Goal: Communication & Community: Participate in discussion

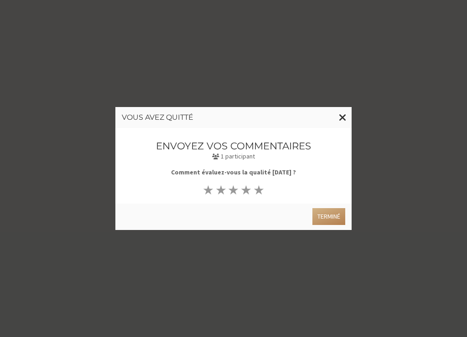
click at [333, 207] on div "Terminé" at bounding box center [231, 215] width 227 height 20
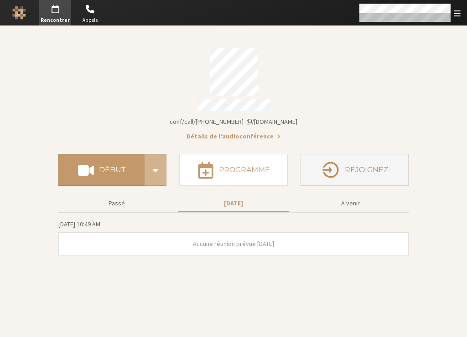
click at [337, 165] on icon "button" at bounding box center [330, 170] width 16 height 16
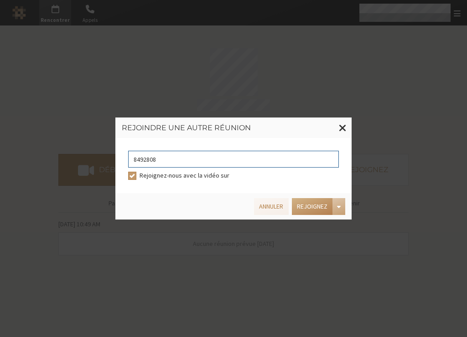
type input "8492808"
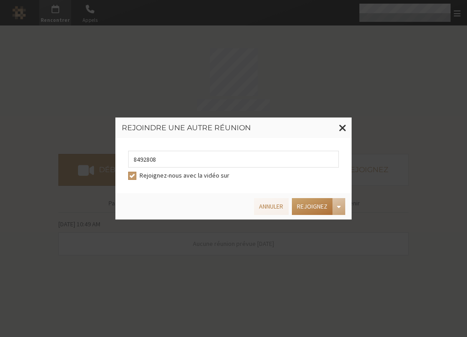
click at [320, 209] on button "Rejoignez" at bounding box center [312, 206] width 41 height 17
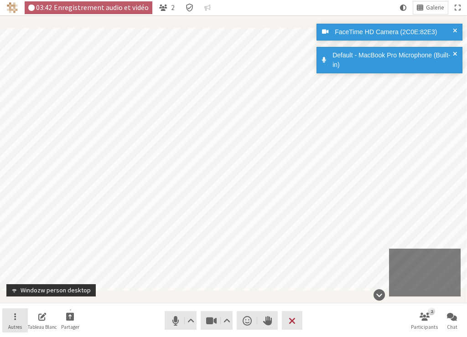
click at [11, 320] on button "Autres" at bounding box center [15, 321] width 26 height 25
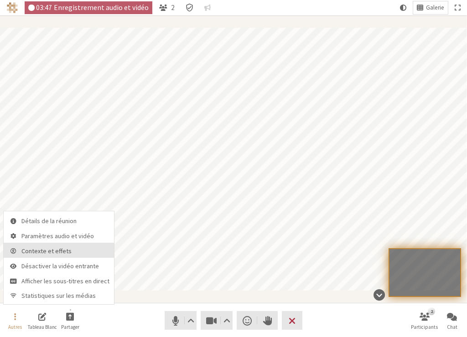
click at [48, 251] on span "Contexte et effets" at bounding box center [65, 251] width 88 height 7
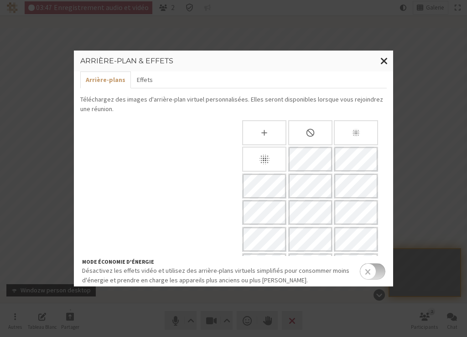
scroll to position [80, 0]
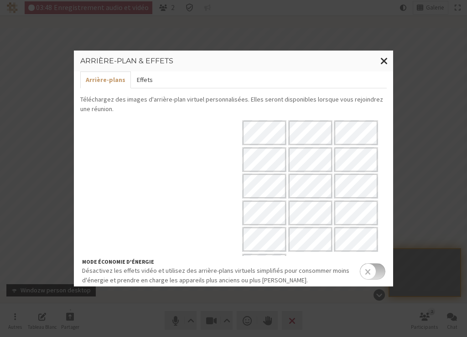
click at [144, 79] on button "Effets" at bounding box center [144, 80] width 27 height 17
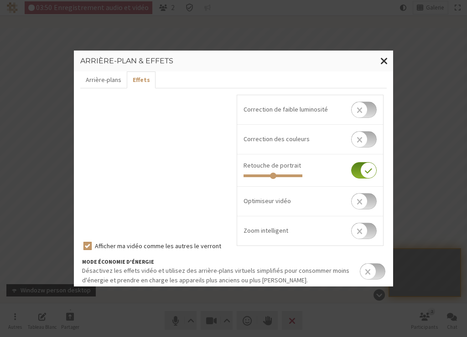
click at [359, 139] on input "checkbox" at bounding box center [364, 139] width 26 height 16
checkbox input "true"
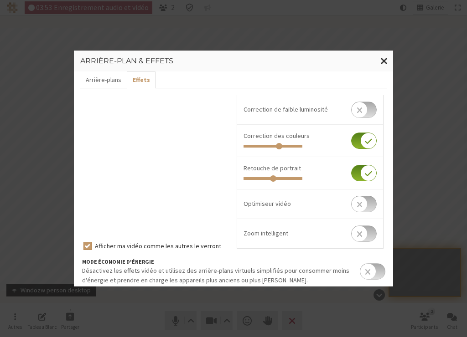
drag, startPoint x: 270, startPoint y: 146, endPoint x: 278, endPoint y: 149, distance: 8.8
type input "0.615"
click at [278, 148] on input "range" at bounding box center [272, 146] width 59 height 3
click at [358, 109] on input "checkbox" at bounding box center [364, 110] width 26 height 16
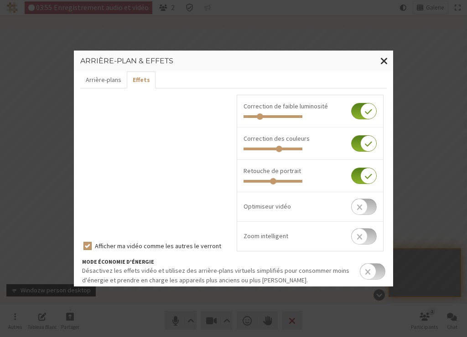
click at [359, 109] on input "checkbox" at bounding box center [364, 111] width 26 height 16
checkbox input "false"
drag, startPoint x: 272, startPoint y: 181, endPoint x: 283, endPoint y: 181, distance: 10.9
type input "0.752"
click at [283, 181] on input "range" at bounding box center [272, 181] width 59 height 3
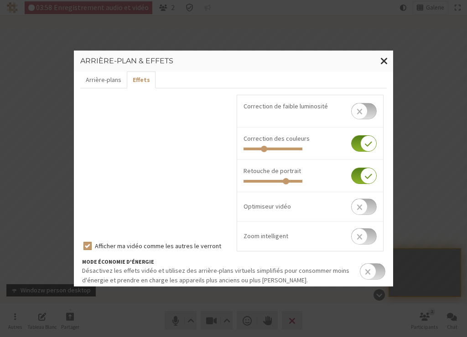
drag, startPoint x: 275, startPoint y: 148, endPoint x: 260, endPoint y: 153, distance: 15.9
type input "0.328"
click at [260, 150] on input "range" at bounding box center [272, 149] width 59 height 3
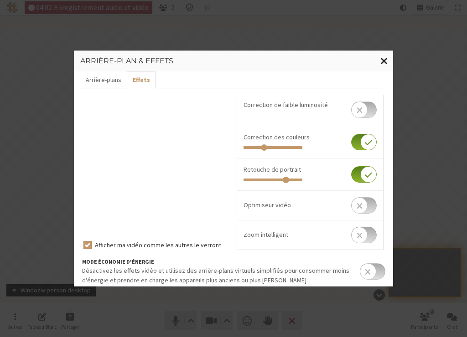
click at [381, 60] on span "Fermer la modalité" at bounding box center [384, 60] width 8 height 11
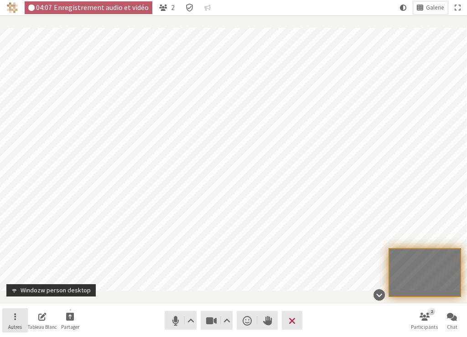
drag, startPoint x: 16, startPoint y: 317, endPoint x: 19, endPoint y: 313, distance: 4.9
click at [16, 317] on button "Autres" at bounding box center [15, 321] width 26 height 25
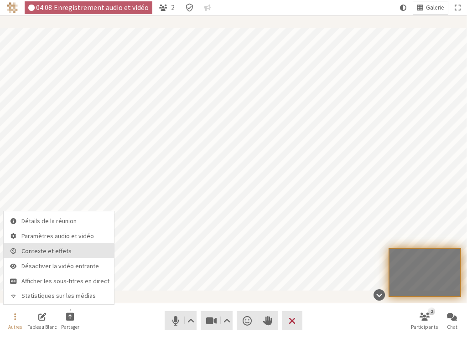
click at [37, 247] on button "Contexte et effets" at bounding box center [59, 250] width 110 height 15
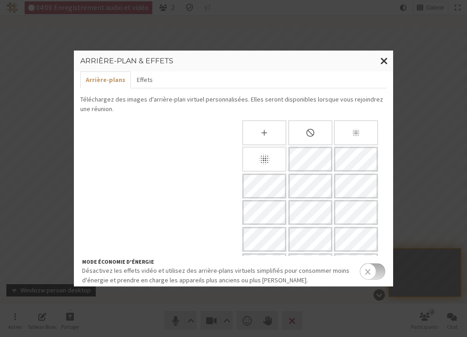
click at [260, 159] on icon "Flouter l'arrière-plan" at bounding box center [264, 159] width 13 height 13
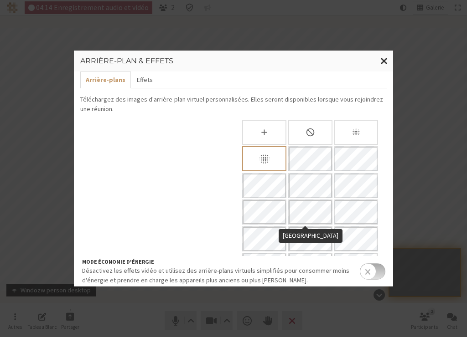
scroll to position [0, 0]
click at [385, 64] on span "Fermer la modalité" at bounding box center [384, 60] width 8 height 11
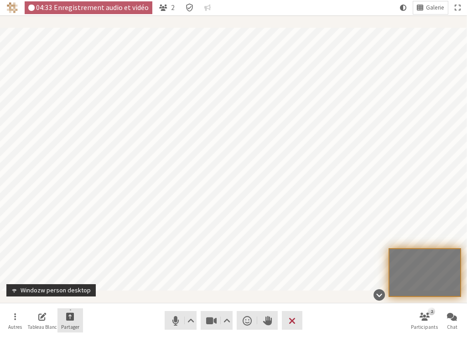
click at [79, 322] on button "Partager" at bounding box center [70, 321] width 26 height 25
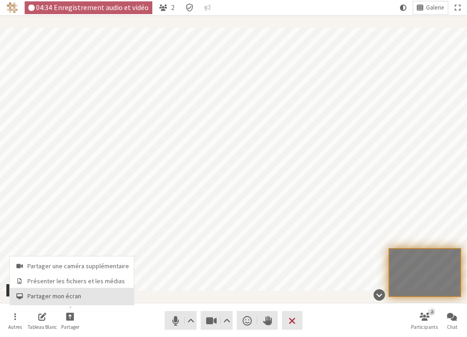
click at [83, 293] on span "Partager mon écran" at bounding box center [78, 296] width 102 height 7
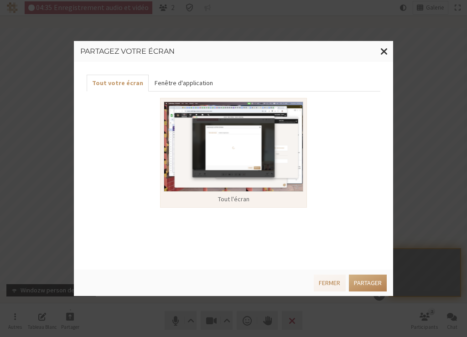
click at [179, 83] on button "Fenêtre d'application" at bounding box center [183, 83] width 69 height 17
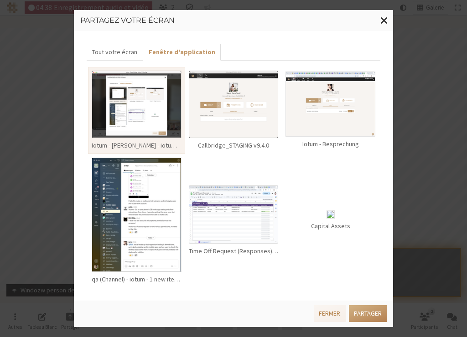
click at [125, 235] on img at bounding box center [137, 215] width 90 height 114
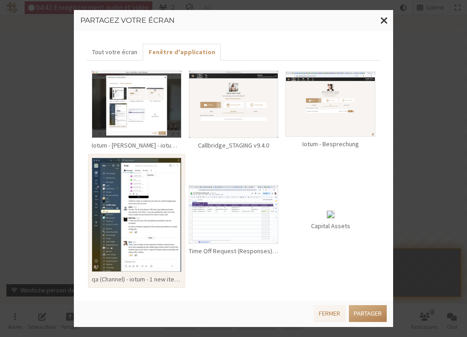
click at [253, 123] on img at bounding box center [234, 104] width 90 height 67
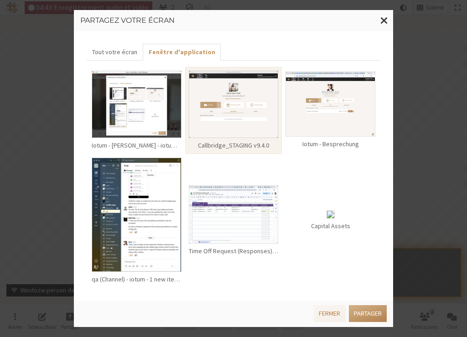
click at [330, 134] on img at bounding box center [330, 104] width 90 height 65
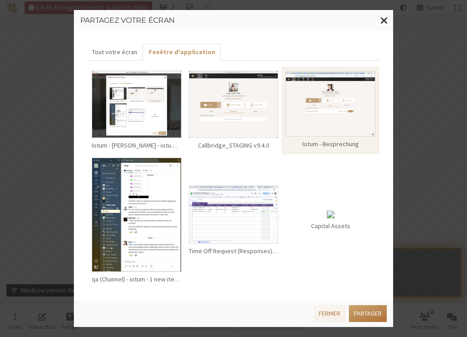
click at [371, 316] on button "Partager" at bounding box center [368, 313] width 38 height 17
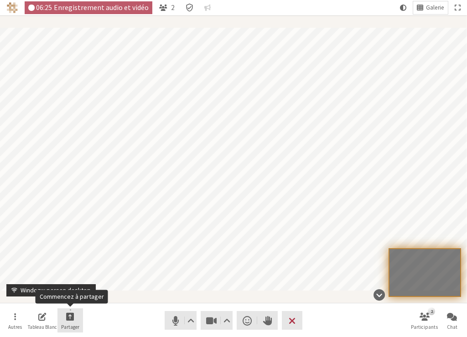
click at [76, 323] on button "Partager" at bounding box center [70, 321] width 26 height 25
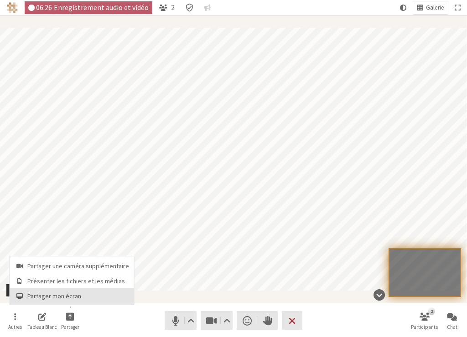
click at [72, 295] on span "Partager mon écran" at bounding box center [78, 296] width 102 height 7
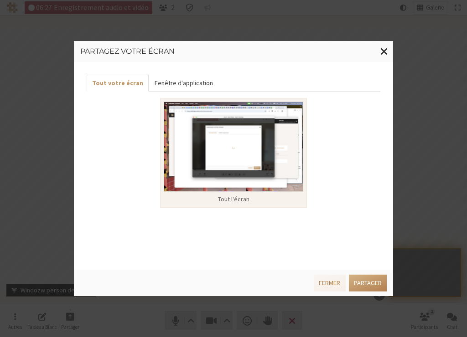
click at [180, 84] on button "Fenêtre d'application" at bounding box center [183, 83] width 69 height 17
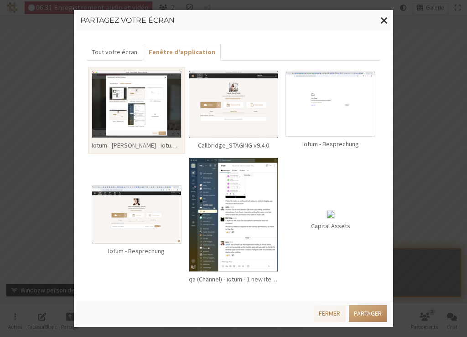
click at [169, 234] on img at bounding box center [137, 214] width 90 height 58
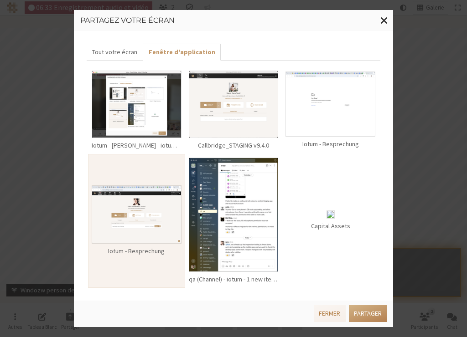
click at [244, 122] on img at bounding box center [234, 104] width 90 height 67
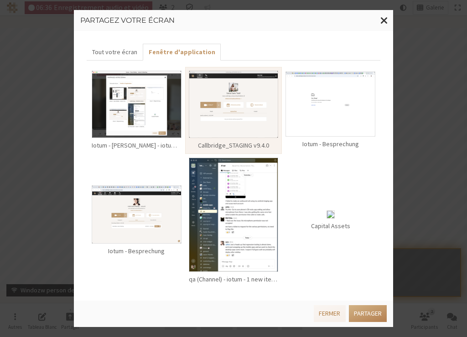
click at [138, 118] on img at bounding box center [137, 104] width 90 height 67
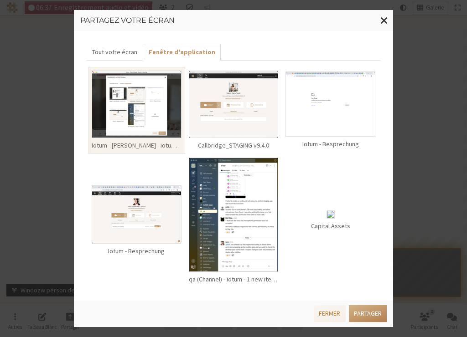
click at [302, 101] on img at bounding box center [330, 104] width 90 height 65
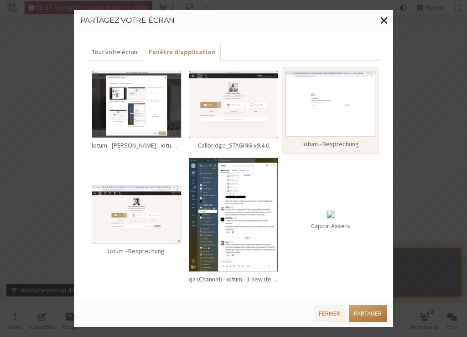
click at [365, 317] on button "Partager" at bounding box center [368, 313] width 38 height 17
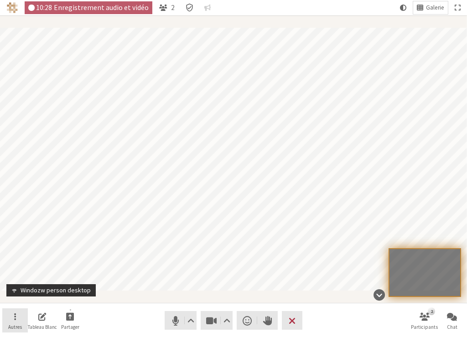
click at [8, 318] on button "Autres" at bounding box center [15, 321] width 26 height 25
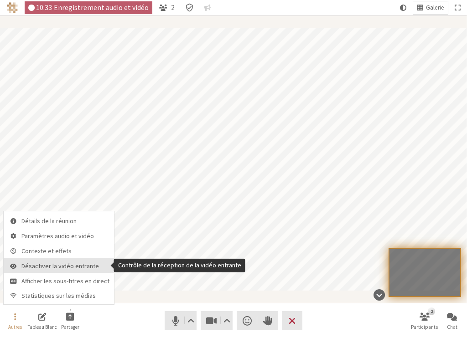
click at [40, 262] on button "Désactiver la vidéo entrante" at bounding box center [59, 265] width 110 height 15
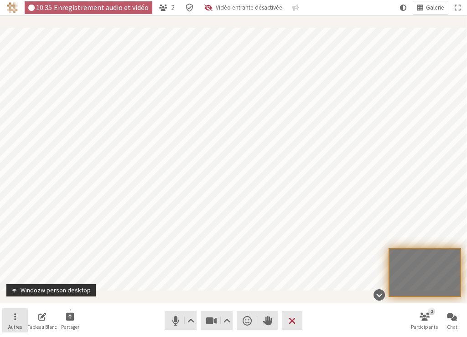
click at [22, 319] on button "Autres" at bounding box center [15, 321] width 26 height 25
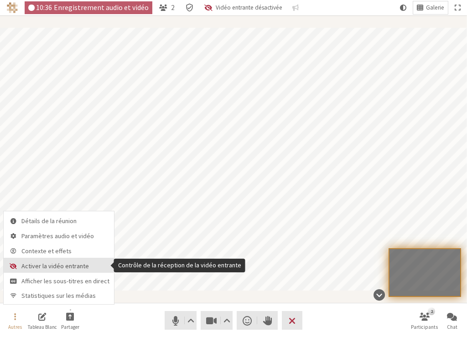
click at [36, 269] on span "Activer la vidéo entrante" at bounding box center [65, 266] width 88 height 7
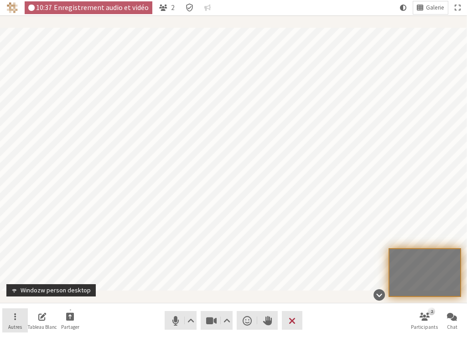
drag, startPoint x: 20, startPoint y: 319, endPoint x: 23, endPoint y: 307, distance: 12.3
click at [20, 319] on button "Autres" at bounding box center [15, 321] width 26 height 25
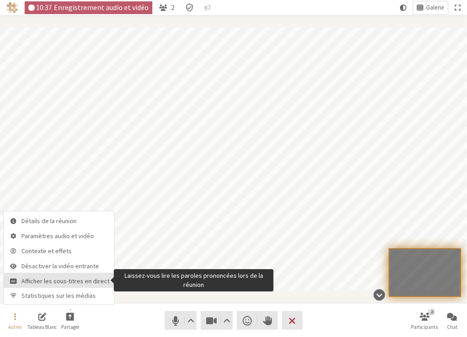
click at [35, 281] on span "Afficher les sous-titres en direct" at bounding box center [65, 281] width 88 height 7
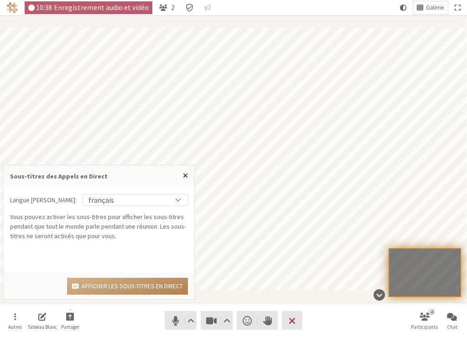
click at [125, 207] on div "Langue parlée: français български català 中文 — 中文（中国） — 简体中文 — 中文（台灣） — 繁體中文 češ…" at bounding box center [99, 224] width 190 height 72
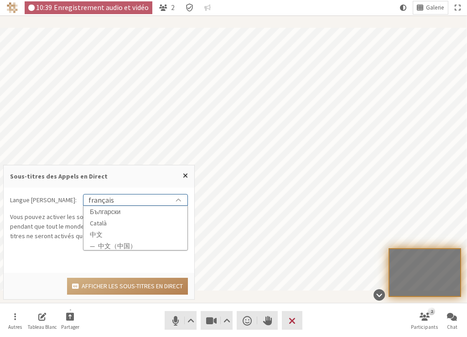
click at [126, 199] on div "français" at bounding box center [135, 200] width 104 height 11
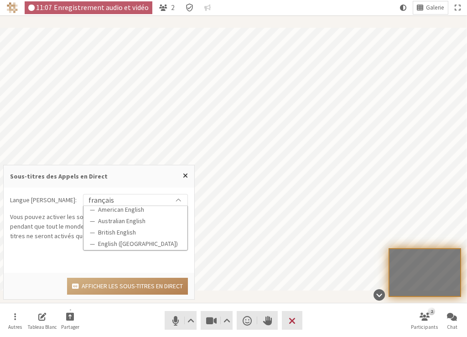
scroll to position [136, 0]
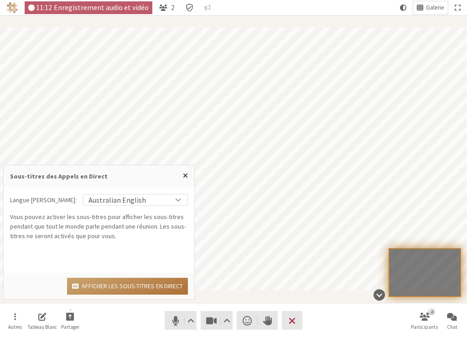
click at [122, 287] on button "Afficher les sous-titres en direct" at bounding box center [127, 286] width 121 height 17
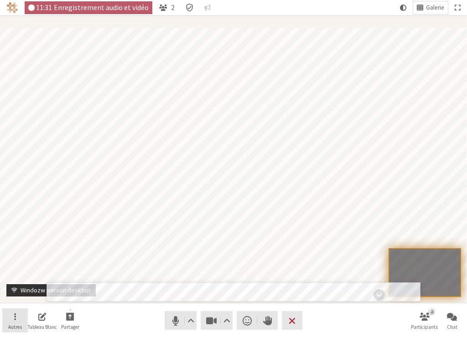
click at [14, 319] on span "Ouvrir" at bounding box center [15, 316] width 2 height 10
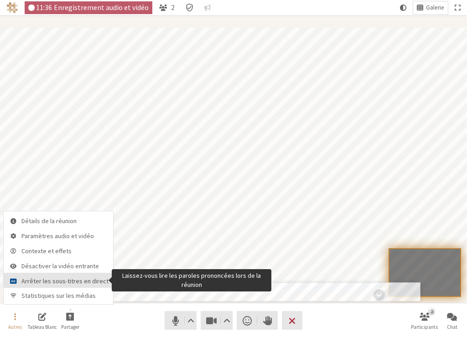
click at [62, 279] on span "Arrêter les sous-titres en direct" at bounding box center [64, 281] width 87 height 7
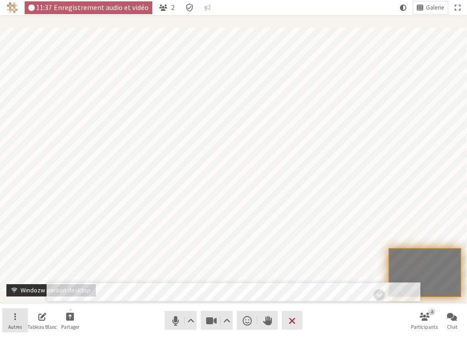
click at [18, 318] on button "Autres" at bounding box center [15, 321] width 26 height 25
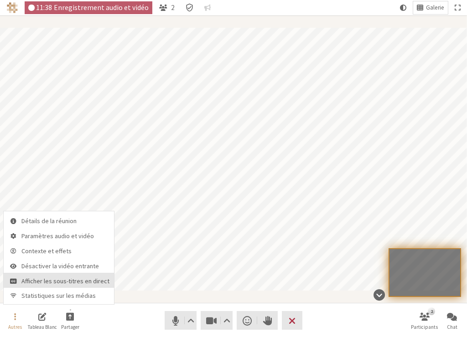
click at [46, 278] on span "Afficher les sous-titres en direct" at bounding box center [65, 281] width 88 height 7
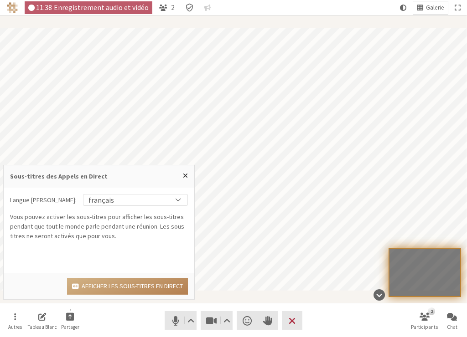
click at [123, 206] on div "Langue parlée: français български català 中文 — 中文（中国） — 简体中文 — 中文（台灣） — 繁體中文 češ…" at bounding box center [99, 224] width 190 height 72
click at [123, 199] on div "français" at bounding box center [135, 200] width 104 height 11
click at [113, 284] on button "Afficher les sous-titres en direct" at bounding box center [127, 286] width 121 height 17
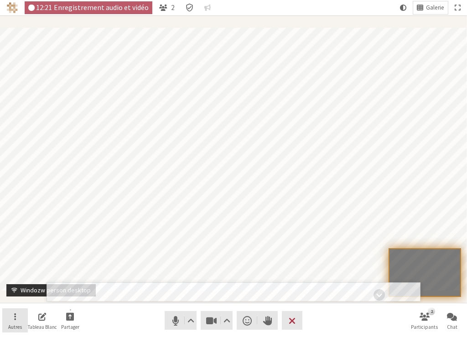
click at [19, 315] on button "Autres" at bounding box center [15, 321] width 26 height 25
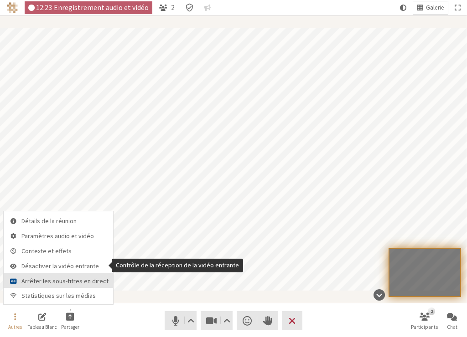
click at [34, 276] on button "Arrêter les sous-titres en direct" at bounding box center [58, 280] width 109 height 15
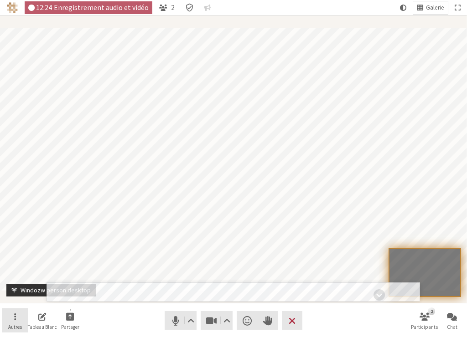
click at [15, 316] on span "Ouvrir" at bounding box center [15, 316] width 2 height 10
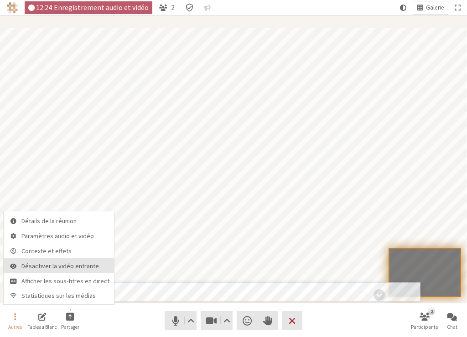
click at [40, 271] on button "Désactiver la vidéo entrante" at bounding box center [59, 265] width 110 height 15
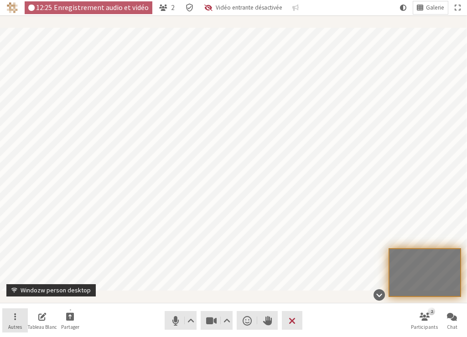
click at [15, 325] on span "Autres" at bounding box center [15, 326] width 14 height 5
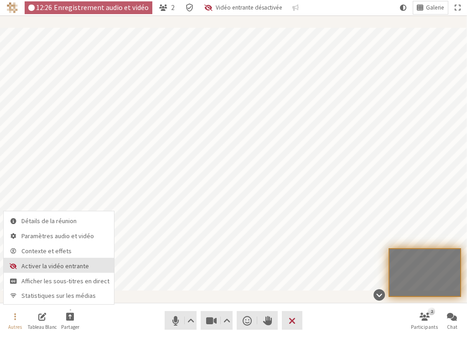
click at [38, 264] on span "Activer la vidéo entrante" at bounding box center [65, 266] width 88 height 7
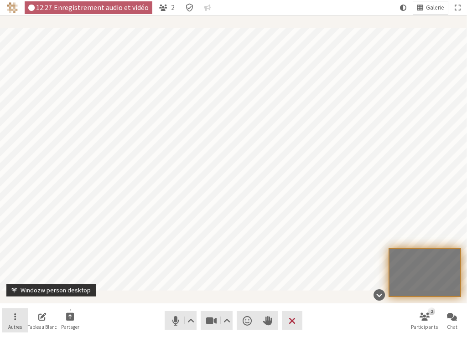
click at [16, 323] on button "Autres" at bounding box center [15, 321] width 26 height 25
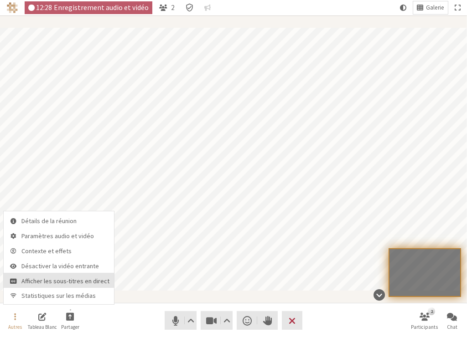
click at [34, 286] on button "Afficher les sous-titres en direct" at bounding box center [59, 280] width 110 height 15
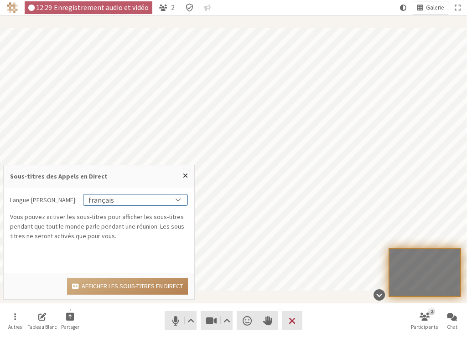
click at [108, 198] on div "français" at bounding box center [135, 200] width 104 height 11
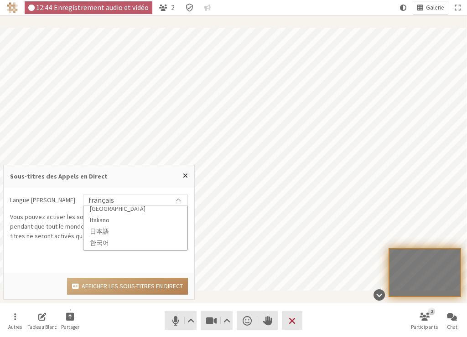
scroll to position [314, 0]
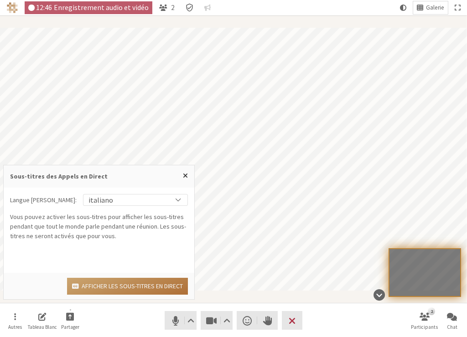
click at [102, 288] on button "Afficher les sous-titres en direct" at bounding box center [127, 286] width 121 height 17
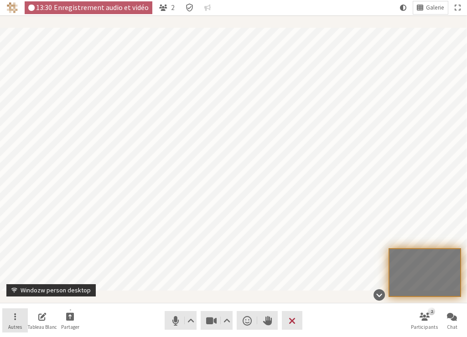
click at [10, 320] on button "Autres" at bounding box center [15, 321] width 26 height 25
click at [126, 319] on nav "Autres Tableau blanc Partager Audio Vidéo Envoyer une réaction Lever la main Qu…" at bounding box center [233, 321] width 463 height 34
click at [10, 321] on button "Autres" at bounding box center [15, 321] width 26 height 25
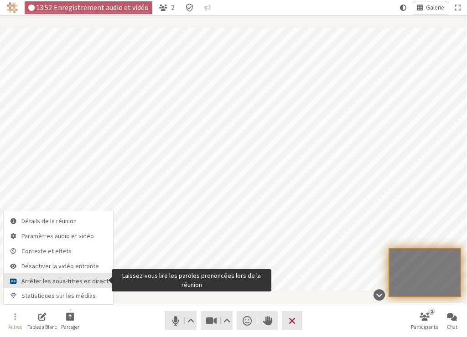
click at [46, 282] on span "Arrêter les sous-titres en direct" at bounding box center [64, 281] width 87 height 7
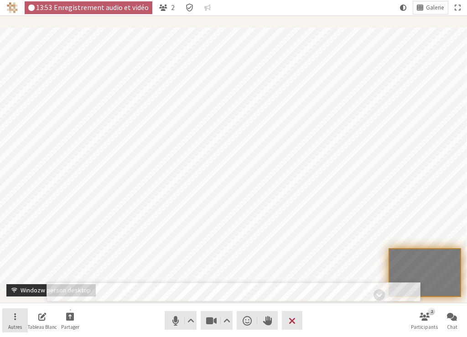
click at [15, 319] on span "Ouvrir" at bounding box center [15, 316] width 2 height 10
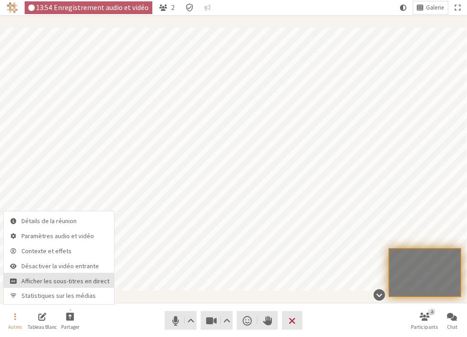
click at [32, 280] on span "Afficher les sous-titres en direct" at bounding box center [65, 281] width 88 height 7
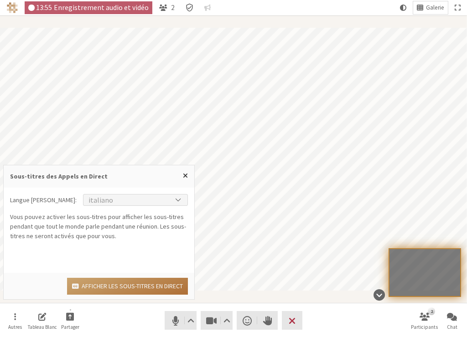
click at [105, 283] on button "Afficher les sous-titres en direct" at bounding box center [127, 286] width 121 height 17
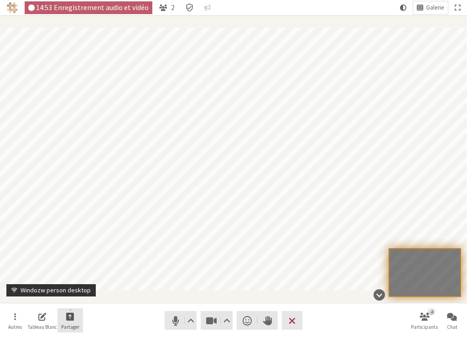
click at [71, 319] on span "Commencez à partager" at bounding box center [70, 316] width 8 height 10
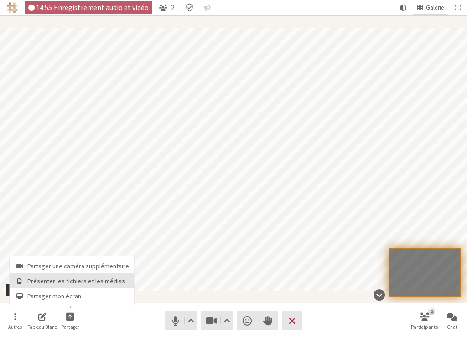
click at [86, 281] on span "Présenter les fichiers et les médias" at bounding box center [78, 281] width 102 height 7
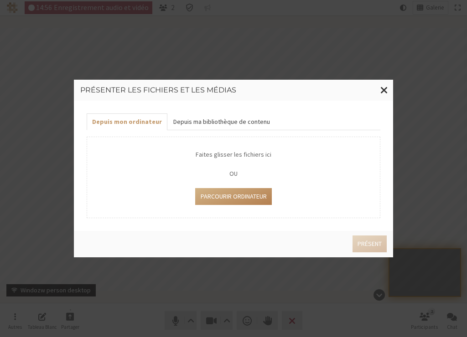
click at [196, 123] on button "Depuis ma bibliothèque de contenu" at bounding box center [221, 121] width 108 height 17
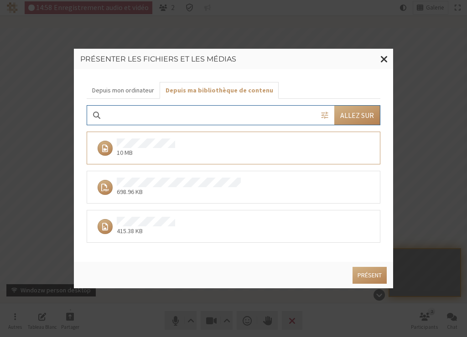
click at [170, 150] on p "10 MB" at bounding box center [146, 153] width 58 height 10
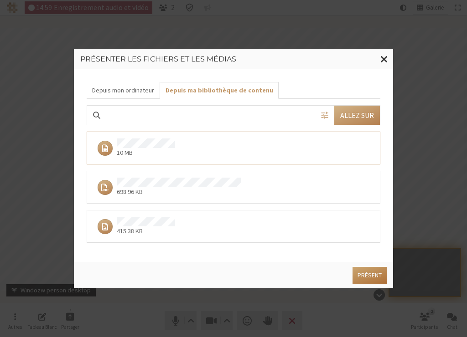
click at [371, 272] on button "Présent" at bounding box center [369, 275] width 34 height 17
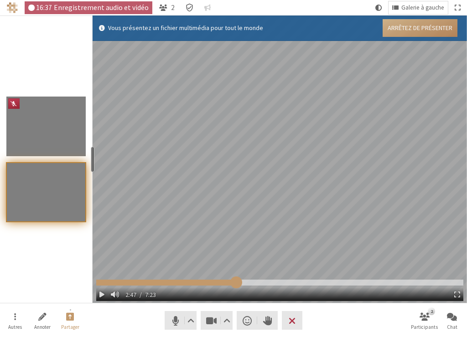
click at [236, 283] on input "Fichier média" at bounding box center [279, 283] width 367 height 6
drag, startPoint x: 237, startPoint y: 283, endPoint x: 318, endPoint y: 278, distance: 81.7
click at [318, 280] on input "Fichier média" at bounding box center [279, 283] width 367 height 6
click at [370, 280] on input "Fichier média" at bounding box center [279, 283] width 367 height 6
drag, startPoint x: 103, startPoint y: 283, endPoint x: 286, endPoint y: 284, distance: 183.2
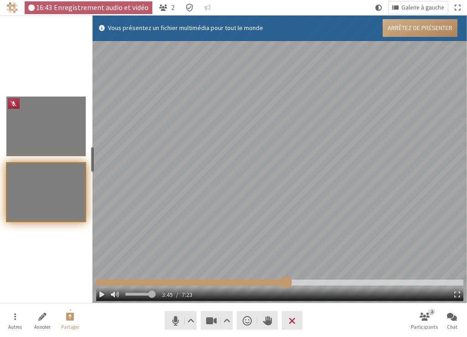
click at [286, 284] on input "Fichier média" at bounding box center [279, 283] width 367 height 6
click at [211, 283] on input "Fichier média" at bounding box center [279, 283] width 367 height 6
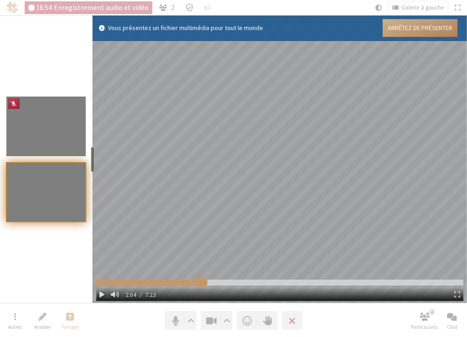
click at [201, 283] on input "Fichier média" at bounding box center [279, 283] width 367 height 6
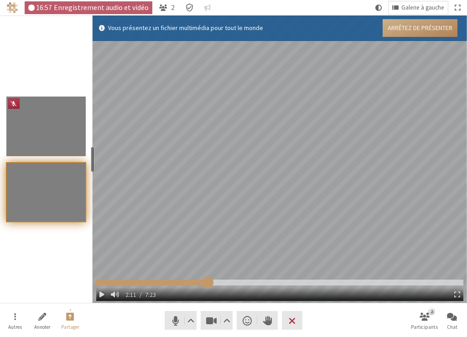
click at [207, 284] on input "Fichier média" at bounding box center [279, 283] width 367 height 6
drag, startPoint x: 207, startPoint y: 284, endPoint x: 212, endPoint y: 284, distance: 5.0
click at [212, 284] on input "Fichier média" at bounding box center [279, 283] width 367 height 6
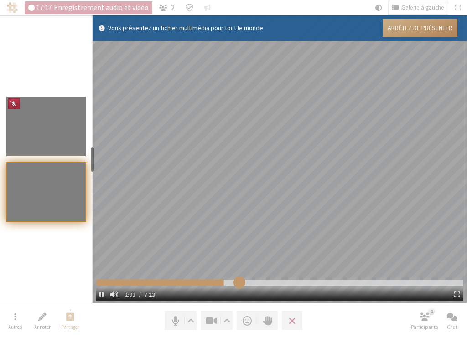
click at [239, 280] on input "Fichier média" at bounding box center [279, 283] width 367 height 6
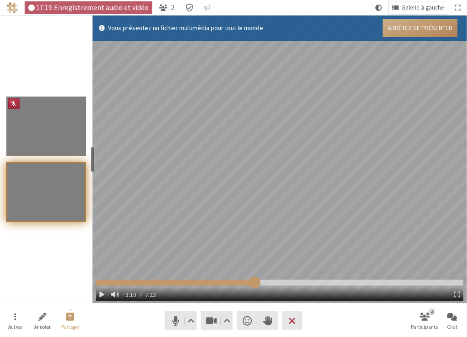
click at [254, 283] on input "Fichier média" at bounding box center [279, 283] width 367 height 6
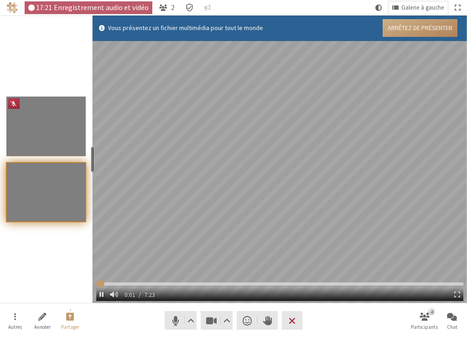
click at [269, 285] on div "0:01 / 7:23" at bounding box center [279, 292] width 367 height 19
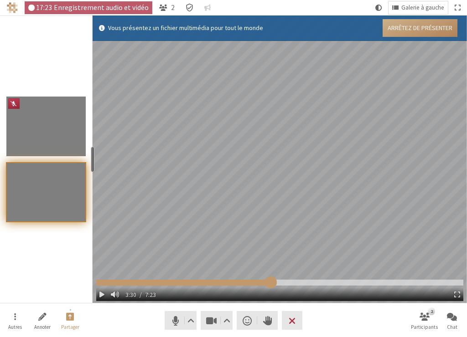
drag, startPoint x: 120, startPoint y: 284, endPoint x: 270, endPoint y: 281, distance: 150.4
click at [270, 281] on input "Fichier média" at bounding box center [279, 283] width 367 height 6
click at [218, 281] on input "Fichier média" at bounding box center [279, 283] width 367 height 6
drag, startPoint x: 219, startPoint y: 282, endPoint x: 240, endPoint y: 283, distance: 21.0
click at [240, 283] on input "Fichier média" at bounding box center [279, 283] width 367 height 6
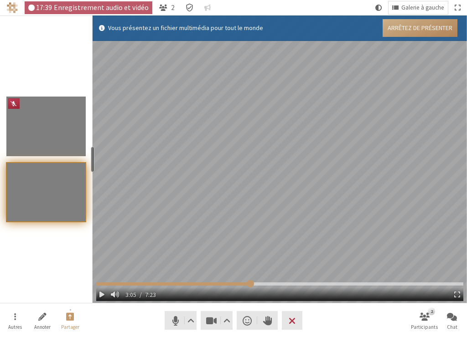
type input "443.1427"
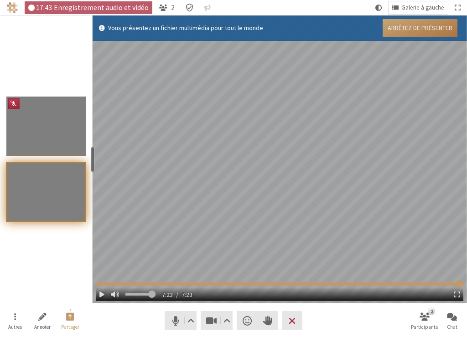
click at [431, 26] on button "Arrêtez de présenter" at bounding box center [419, 28] width 75 height 18
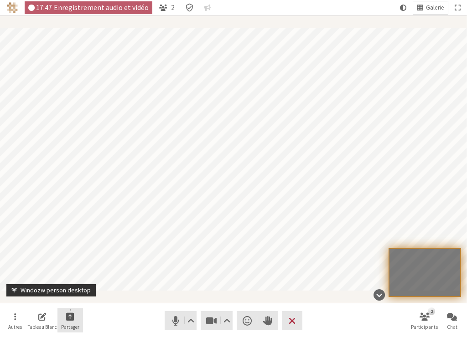
click at [76, 319] on button "Partager" at bounding box center [70, 321] width 26 height 25
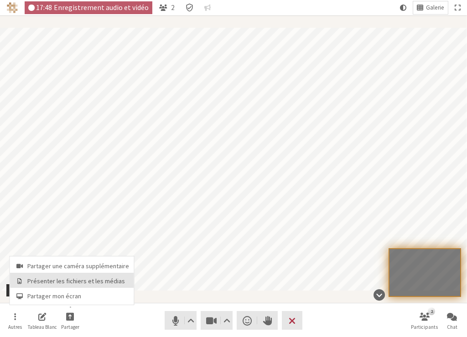
click at [79, 279] on span "Présenter les fichiers et les médias" at bounding box center [78, 281] width 102 height 7
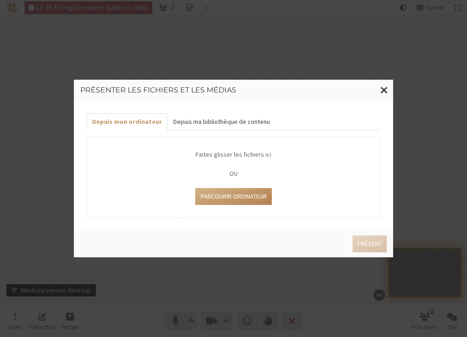
click at [256, 121] on button "Depuis ma bibliothèque de contenu" at bounding box center [221, 121] width 108 height 17
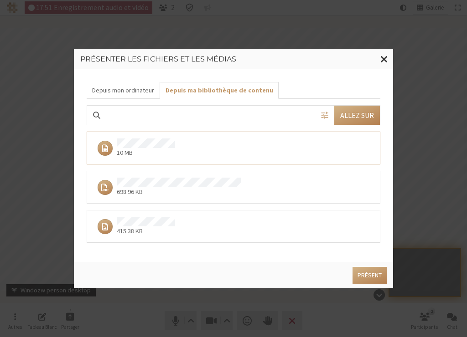
click at [231, 197] on div "698.96 KB" at bounding box center [233, 187] width 293 height 33
click at [371, 274] on button "Présent" at bounding box center [369, 275] width 34 height 17
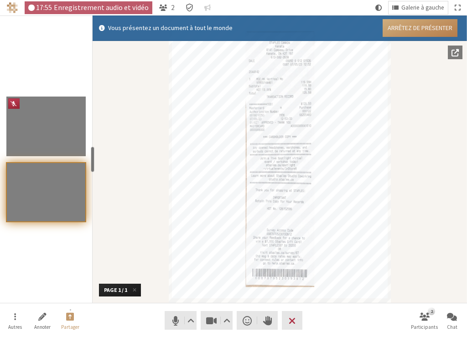
click at [410, 22] on button "Arrêtez de présenter" at bounding box center [419, 28] width 75 height 18
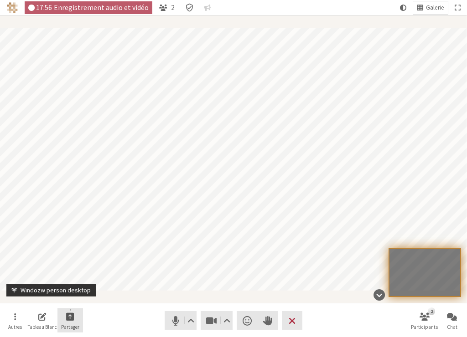
click at [77, 323] on button "Partager" at bounding box center [70, 321] width 26 height 25
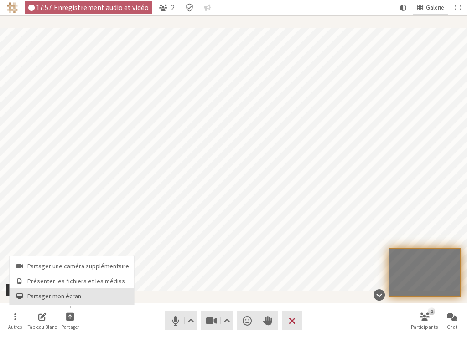
click at [86, 296] on span "Partager mon écran" at bounding box center [78, 296] width 102 height 7
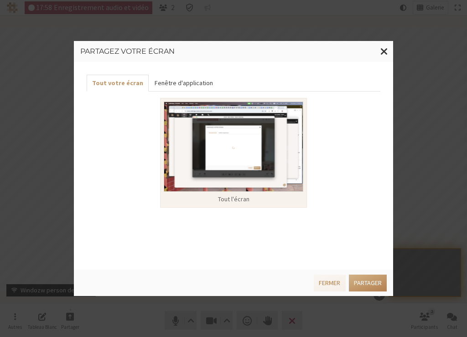
drag, startPoint x: 189, startPoint y: 82, endPoint x: 194, endPoint y: 83, distance: 5.5
click at [189, 83] on button "Fenêtre d'application" at bounding box center [183, 83] width 69 height 17
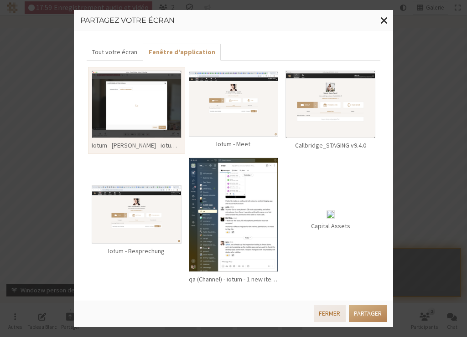
click at [332, 310] on button "Fermer" at bounding box center [329, 313] width 31 height 17
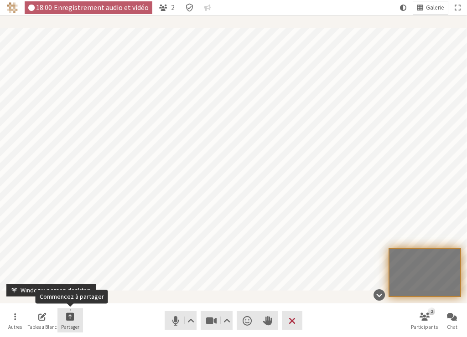
click at [80, 325] on button "Partager" at bounding box center [70, 321] width 26 height 25
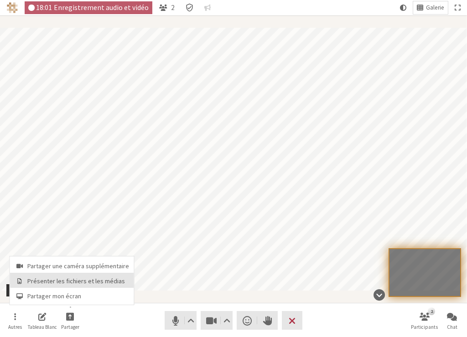
click at [82, 279] on span "Présenter les fichiers et les médias" at bounding box center [78, 281] width 102 height 7
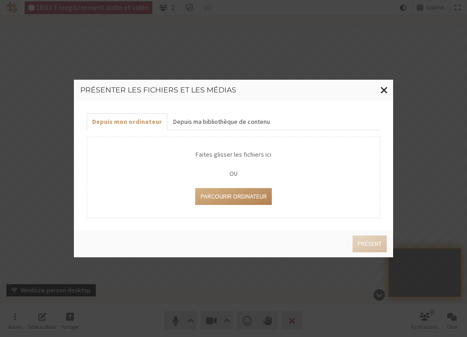
click at [204, 118] on button "Depuis ma bibliothèque de contenu" at bounding box center [221, 121] width 108 height 17
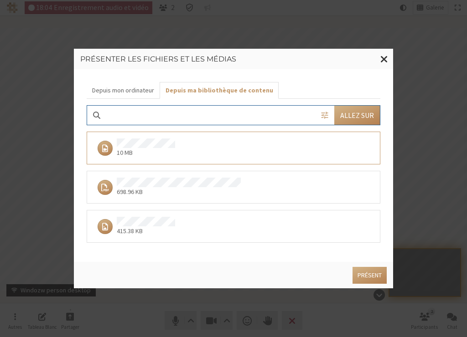
click at [217, 219] on div "415.38 KB" at bounding box center [229, 226] width 273 height 19
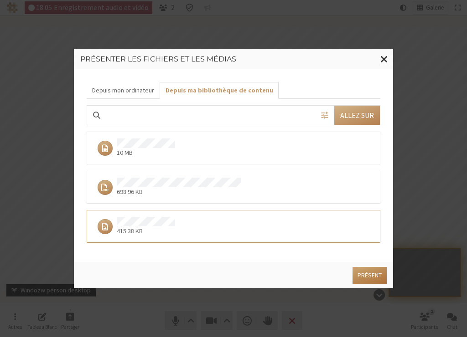
click at [366, 274] on button "Présent" at bounding box center [369, 275] width 34 height 17
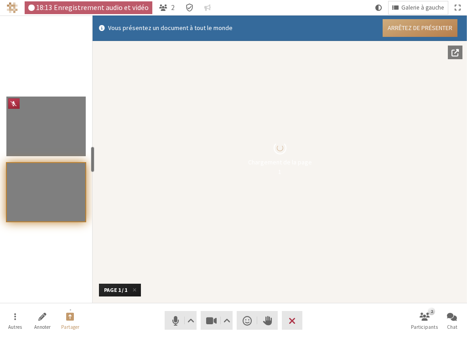
click at [438, 26] on button "Arrêtez de présenter" at bounding box center [419, 28] width 75 height 18
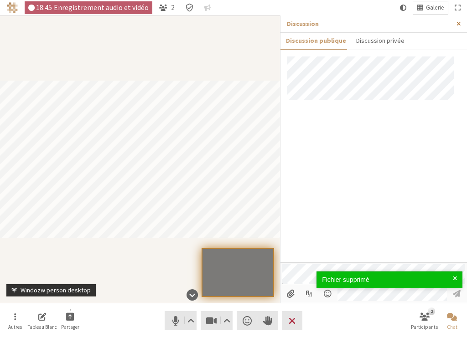
click at [458, 25] on span "Fermer la barre latérale" at bounding box center [458, 24] width 4 height 7
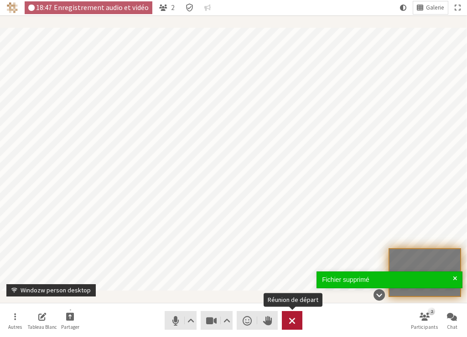
click at [296, 315] on button "Quitter" at bounding box center [292, 320] width 21 height 19
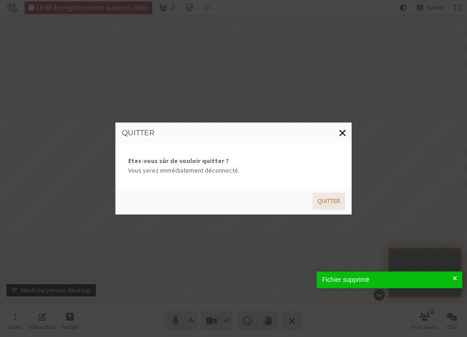
click at [332, 198] on button "Quitter" at bounding box center [328, 201] width 33 height 17
